Goal: Task Accomplishment & Management: Use online tool/utility

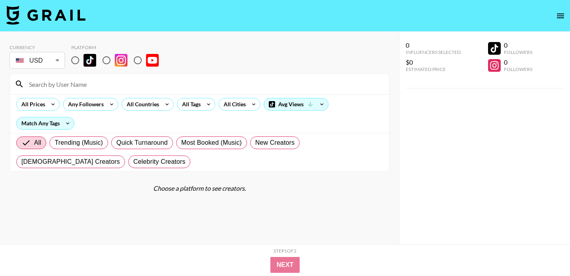
click at [75, 60] on input "radio" at bounding box center [75, 60] width 17 height 17
radio input "true"
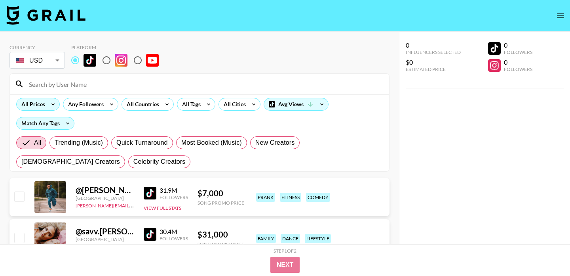
click at [43, 102] on div "All Prices" at bounding box center [32, 104] width 30 height 12
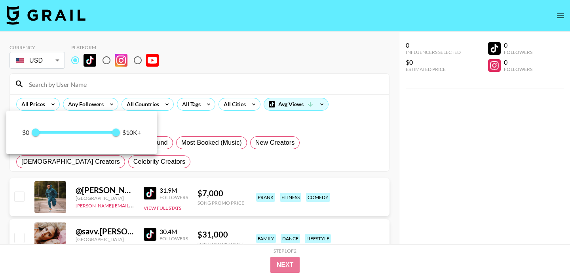
click at [128, 102] on div at bounding box center [285, 138] width 570 height 276
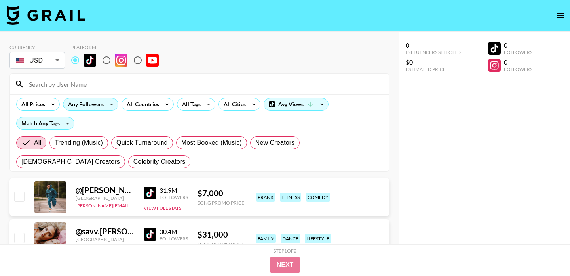
click at [106, 107] on icon at bounding box center [111, 104] width 13 height 12
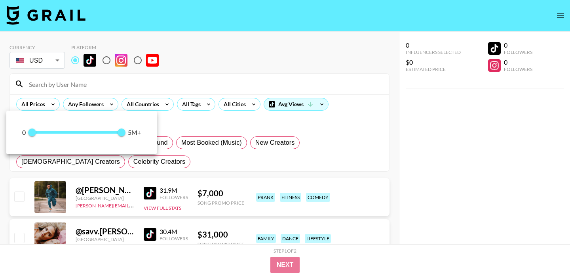
click at [219, 83] on div at bounding box center [285, 138] width 570 height 276
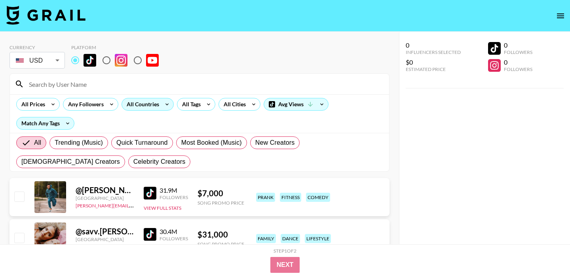
click at [145, 108] on div "All Countries" at bounding box center [141, 104] width 39 height 12
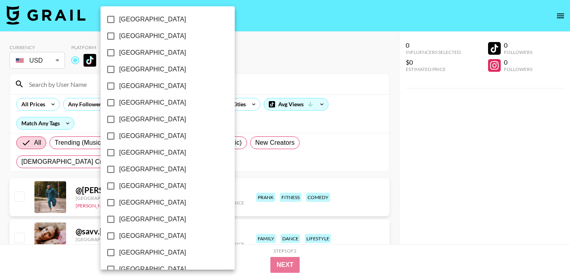
scroll to position [648, 0]
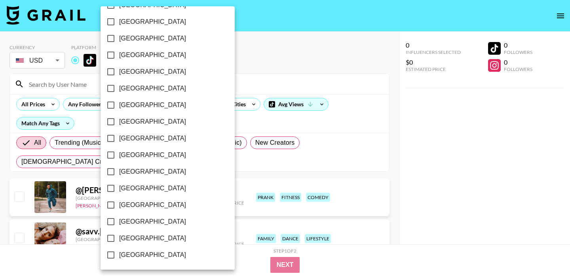
click at [150, 240] on span "[GEOGRAPHIC_DATA]" at bounding box center [152, 238] width 67 height 10
click at [119, 240] on input "[GEOGRAPHIC_DATA]" at bounding box center [111, 238] width 17 height 17
checkbox input "true"
click at [272, 51] on div at bounding box center [285, 138] width 570 height 276
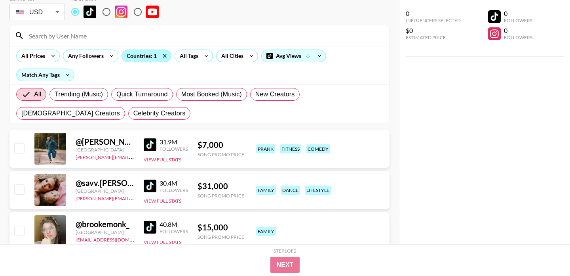
scroll to position [40, 0]
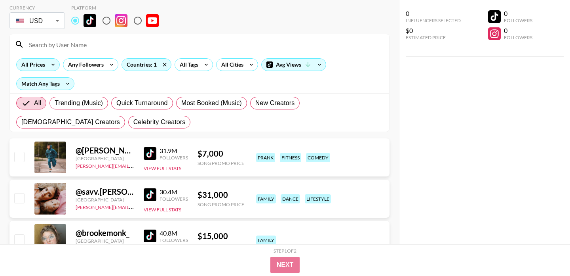
click at [51, 68] on icon at bounding box center [53, 65] width 13 height 12
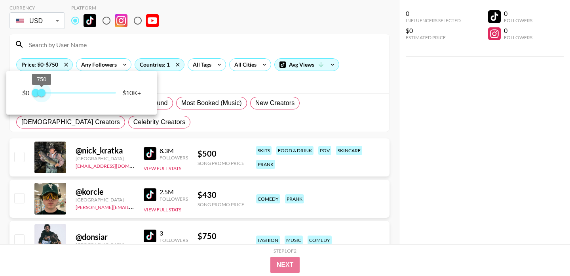
type input "1000"
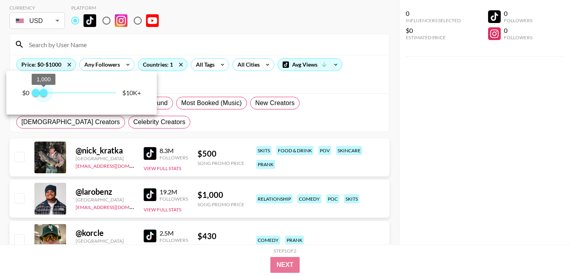
drag, startPoint x: 116, startPoint y: 89, endPoint x: 44, endPoint y: 92, distance: 72.2
click at [44, 92] on span "1,000" at bounding box center [44, 93] width 8 height 8
click at [384, 93] on div at bounding box center [285, 138] width 570 height 276
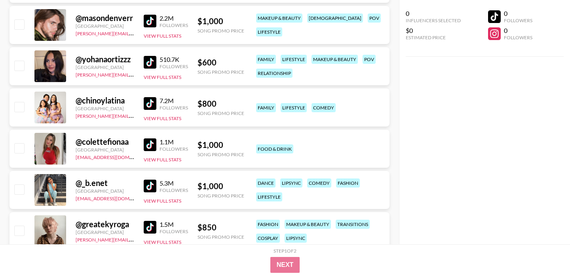
scroll to position [1490, 0]
click at [148, 64] on img at bounding box center [150, 61] width 13 height 13
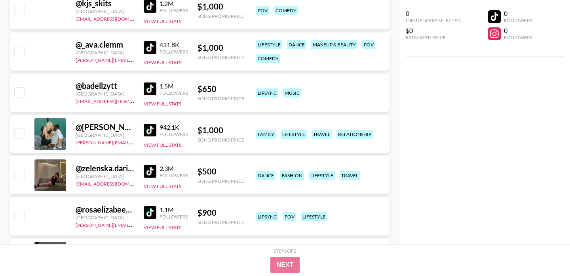
scroll to position [2452, 0]
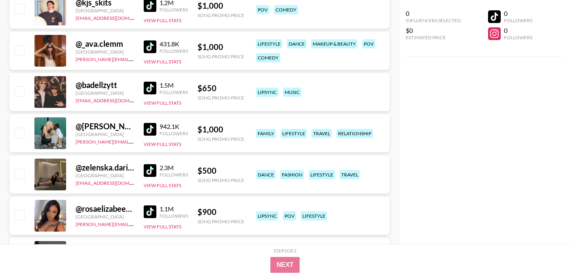
click at [150, 48] on img at bounding box center [150, 46] width 13 height 13
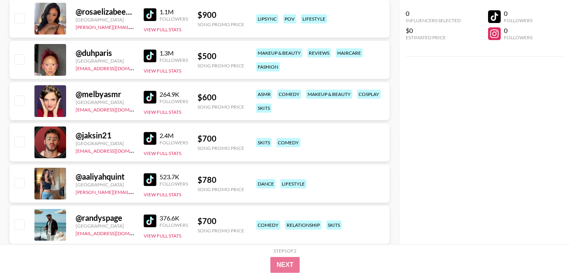
scroll to position [2650, 0]
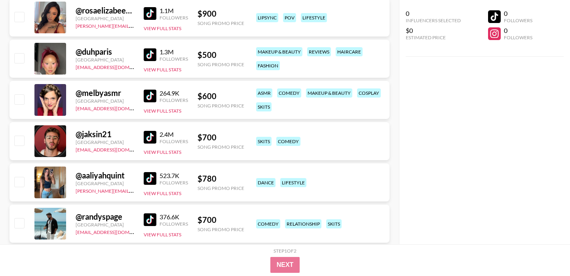
click at [150, 57] on img at bounding box center [150, 54] width 13 height 13
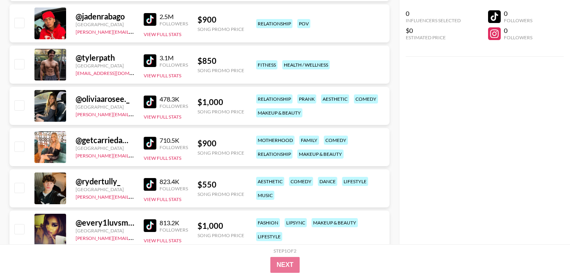
scroll to position [3679, 0]
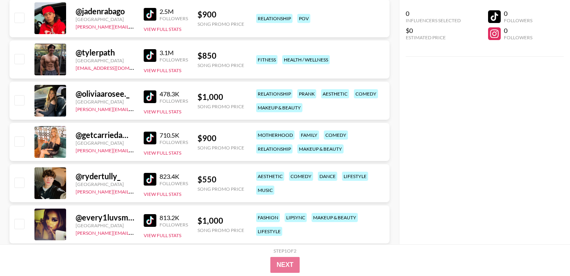
click at [145, 96] on img at bounding box center [150, 96] width 13 height 13
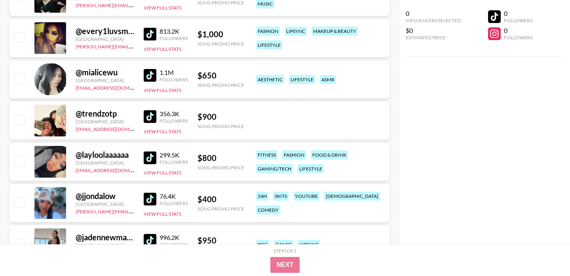
scroll to position [3869, 0]
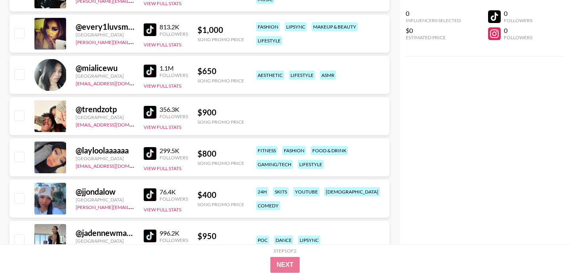
click at [146, 69] on img at bounding box center [150, 71] width 13 height 13
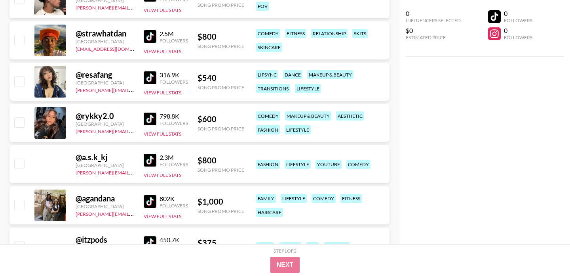
scroll to position [4892, 0]
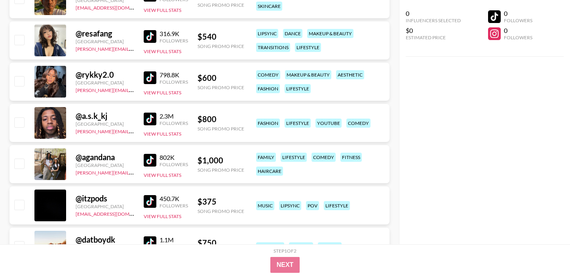
click at [153, 37] on img at bounding box center [150, 36] width 13 height 13
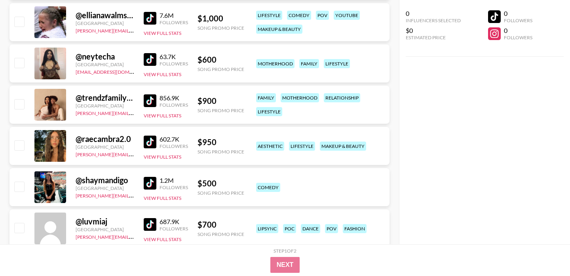
scroll to position [5277, 0]
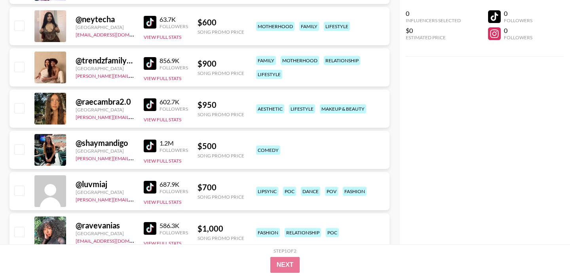
click at [150, 103] on img at bounding box center [150, 104] width 13 height 13
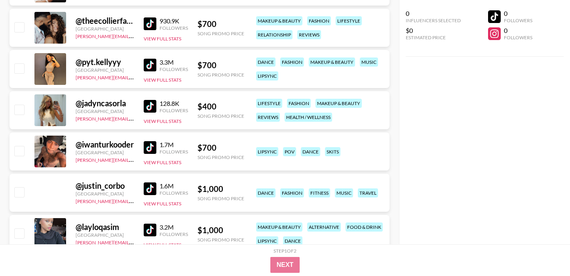
scroll to position [6225, 0]
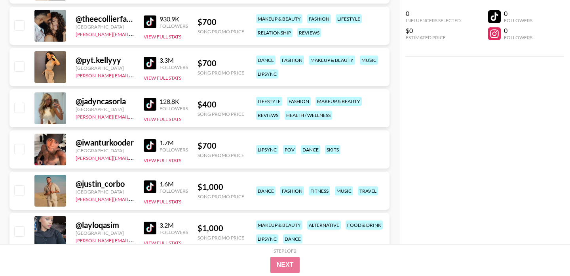
click at [153, 104] on img at bounding box center [150, 104] width 13 height 13
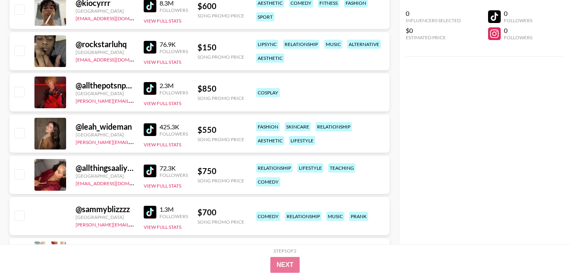
scroll to position [8259, 0]
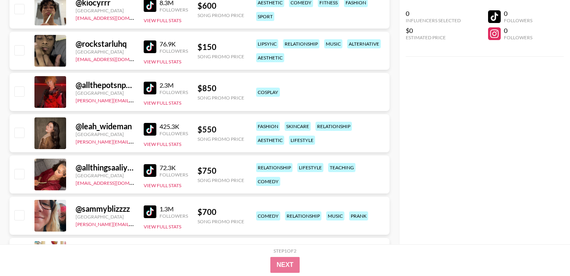
click at [154, 130] on img at bounding box center [150, 129] width 13 height 13
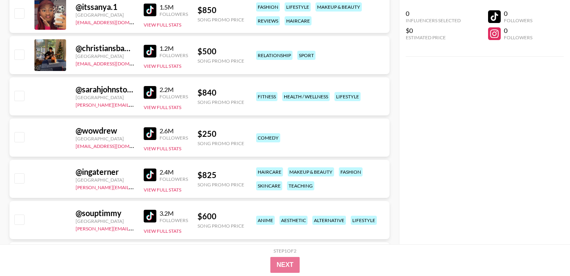
scroll to position [9166, 0]
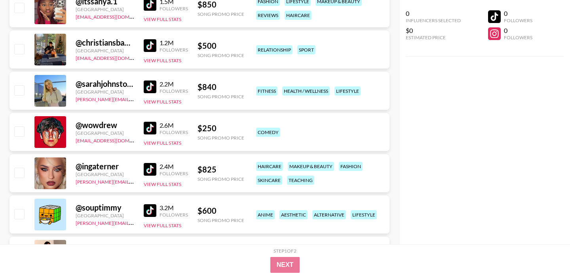
click at [145, 85] on img at bounding box center [150, 86] width 13 height 13
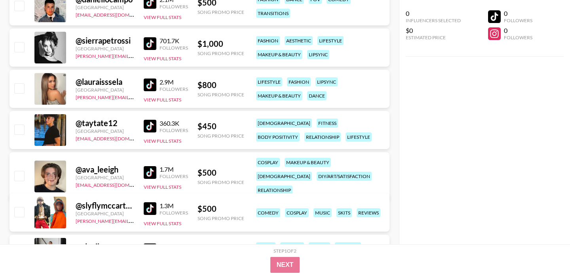
scroll to position [9460, 0]
